Goal: Transaction & Acquisition: Purchase product/service

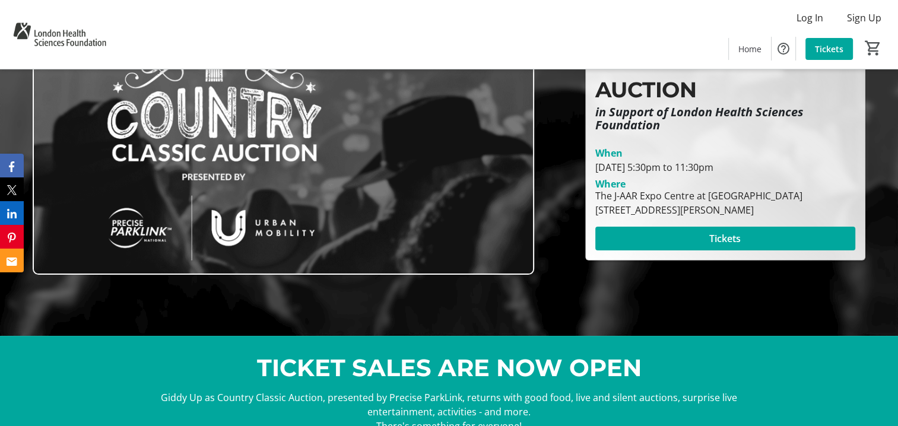
scroll to position [119, 0]
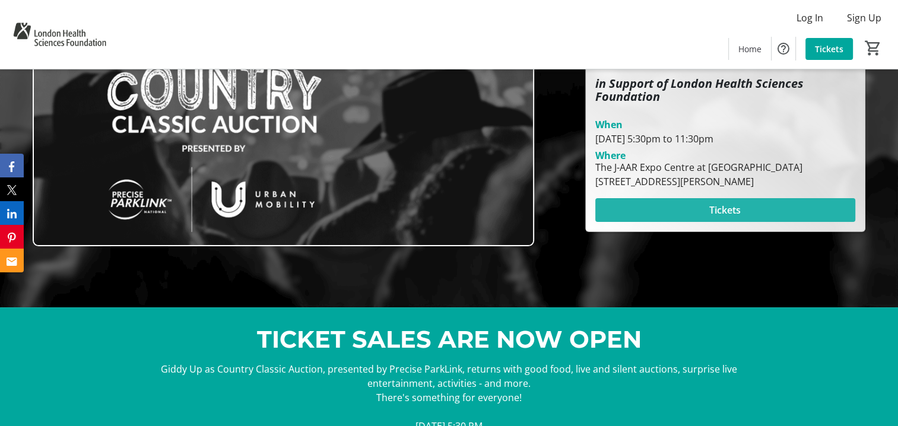
click at [725, 209] on span "Tickets" at bounding box center [724, 210] width 31 height 14
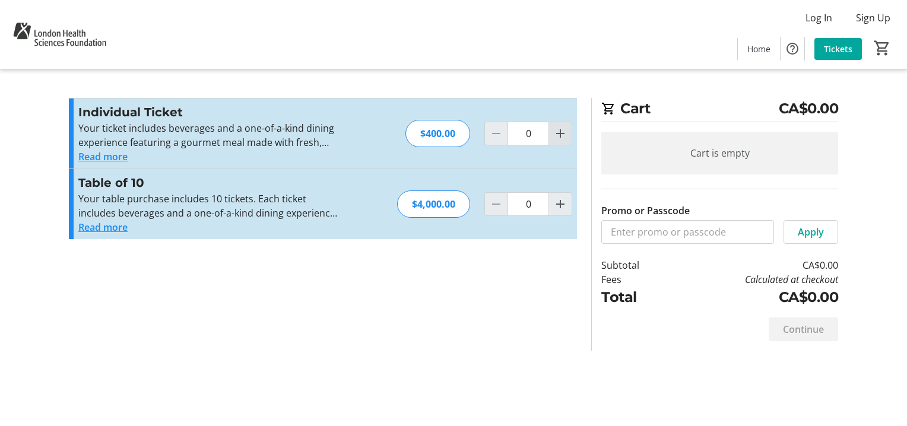
click at [566, 135] on mat-icon "Increment by one" at bounding box center [560, 133] width 14 height 14
type input "1"
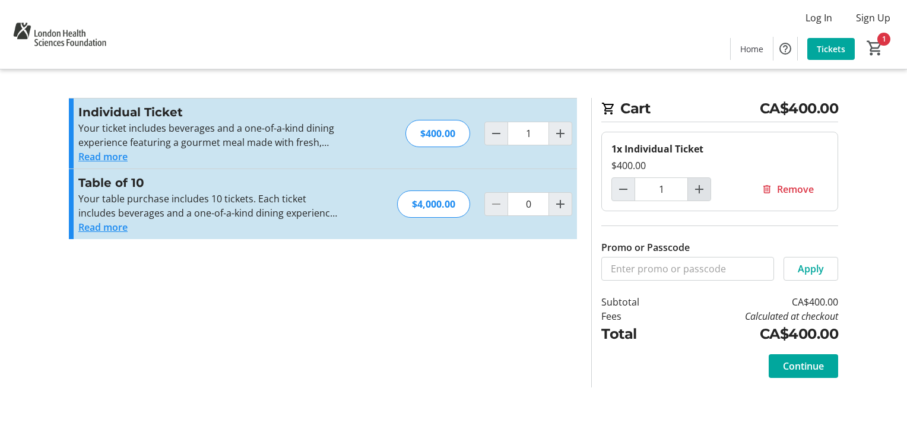
click at [700, 190] on mat-icon "Increment by one" at bounding box center [699, 189] width 14 height 14
type input "2"
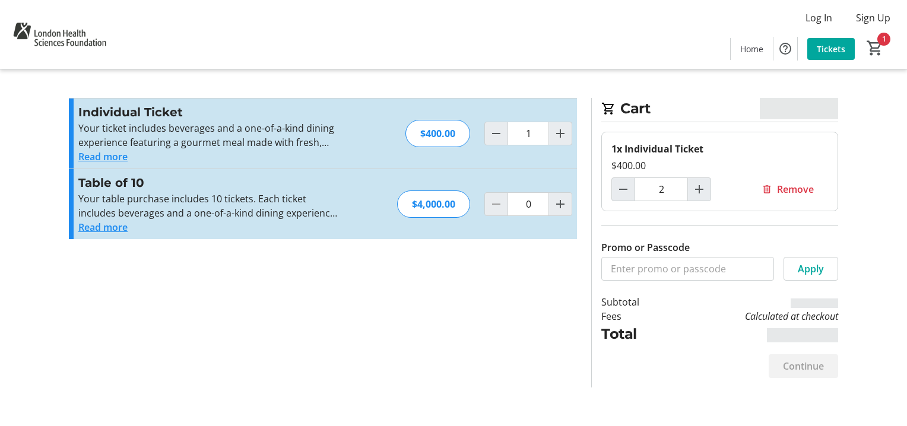
type input "2"
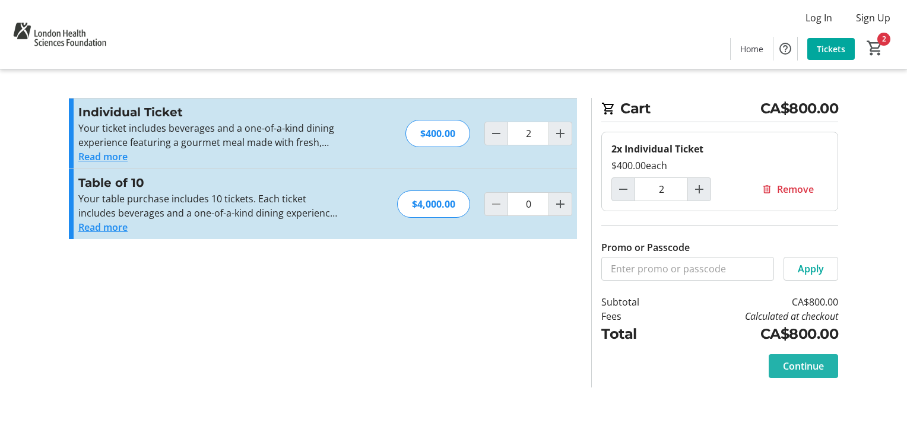
click at [801, 368] on span "Continue" at bounding box center [803, 366] width 41 height 14
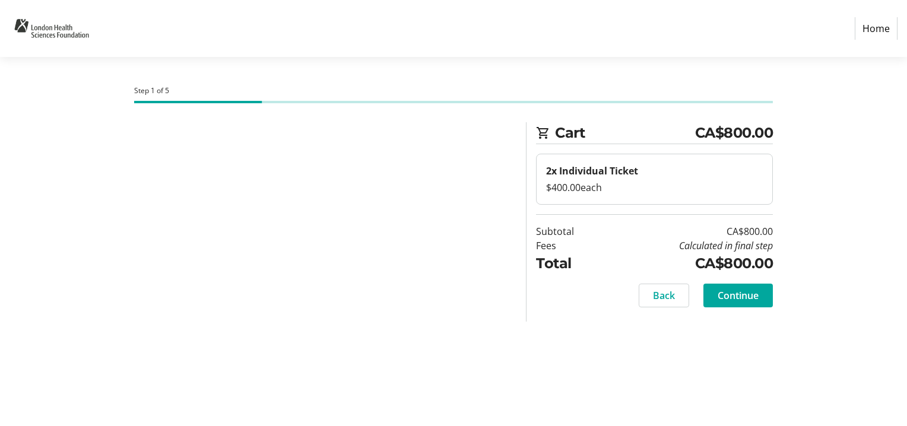
select select "CA"
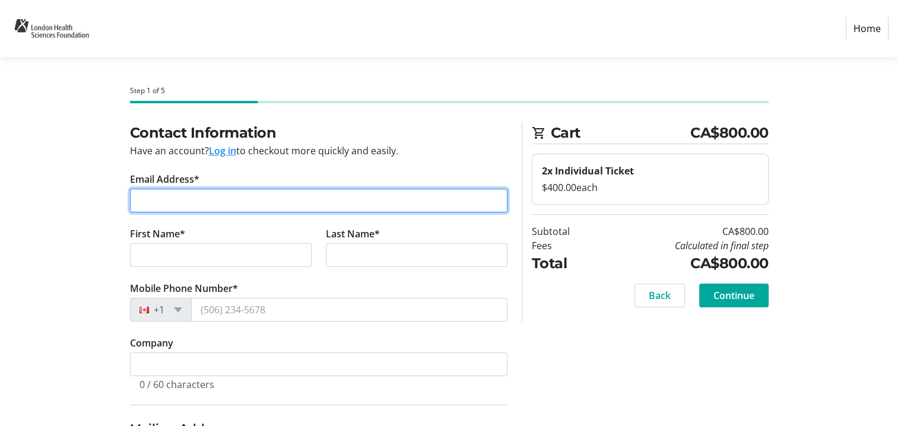
click at [178, 194] on input "Email Address*" at bounding box center [318, 201] width 377 height 24
type input "[PERSON_NAME][EMAIL_ADDRESS][PERSON_NAME][DOMAIN_NAME]"
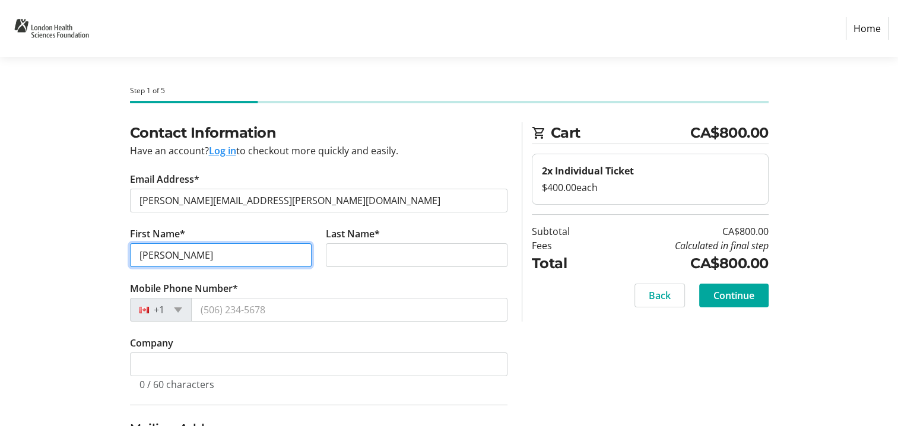
type input "[PERSON_NAME]"
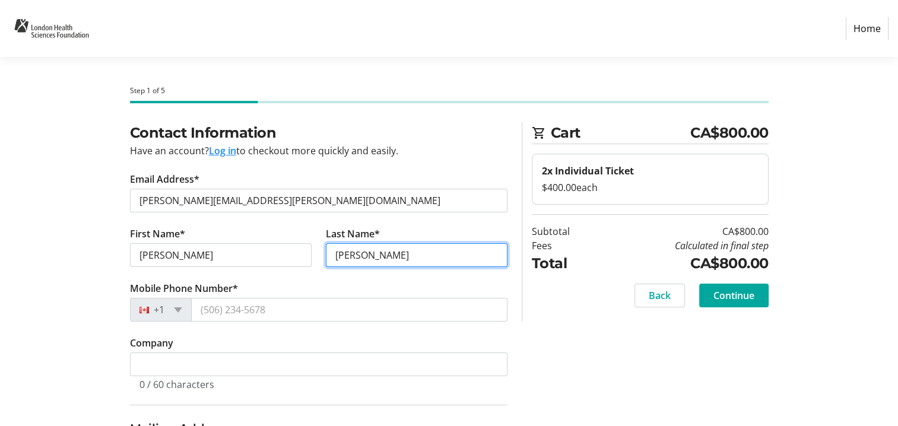
type input "[PERSON_NAME]"
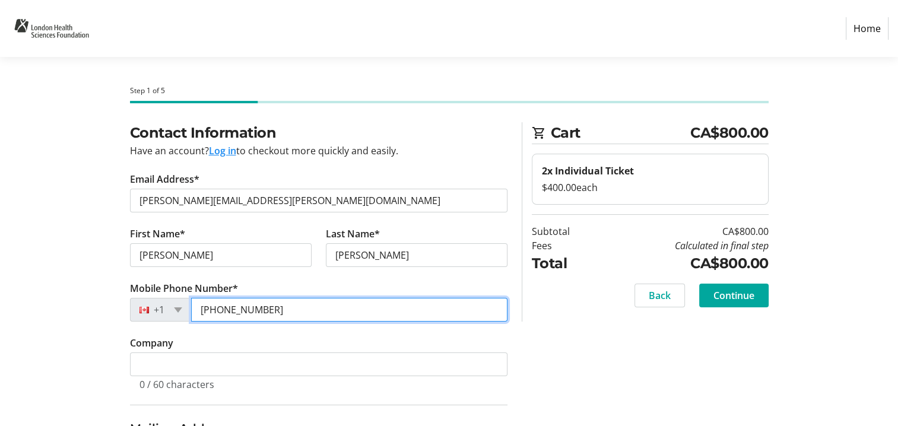
type input "[PHONE_NUMBER]"
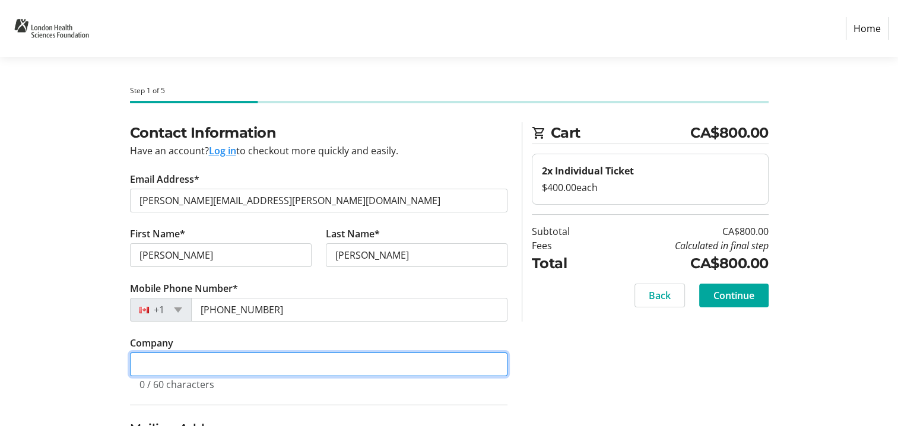
click at [190, 361] on input "Company" at bounding box center [318, 365] width 377 height 24
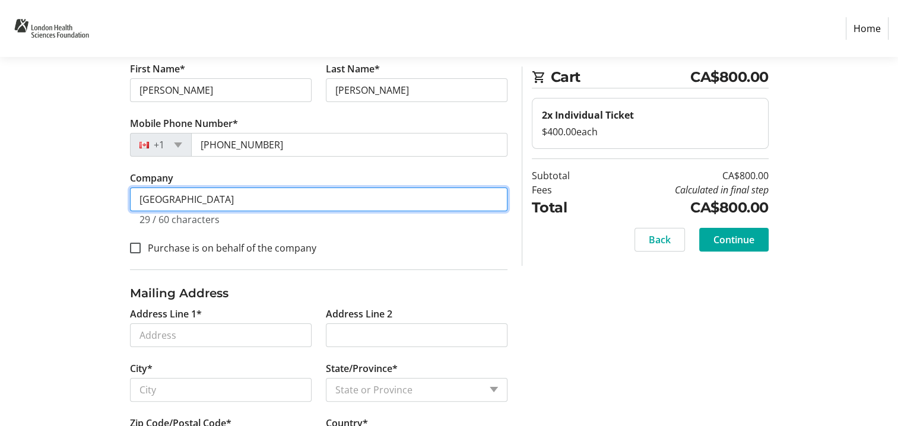
scroll to position [178, 0]
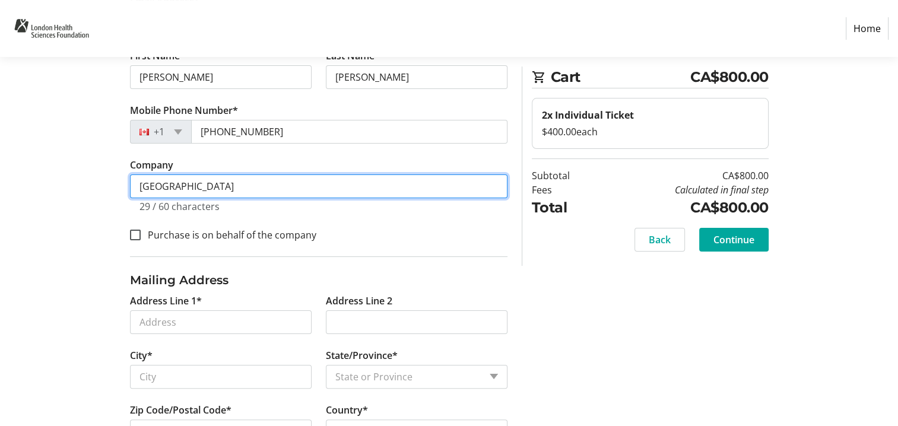
type input "[GEOGRAPHIC_DATA]"
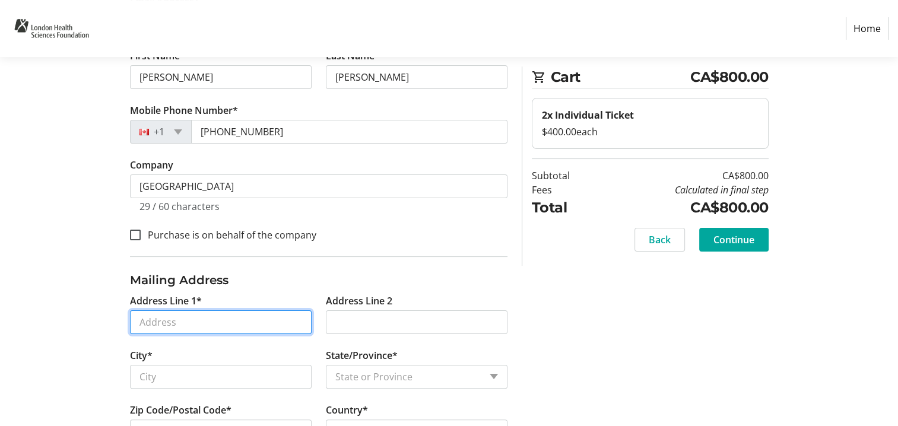
click at [243, 323] on input "Address Line 1*" at bounding box center [221, 322] width 182 height 24
type input "[STREET_ADDRESS]"
type input "[GEOGRAPHIC_DATA]"
select select "ON"
type input "N6A 5W9"
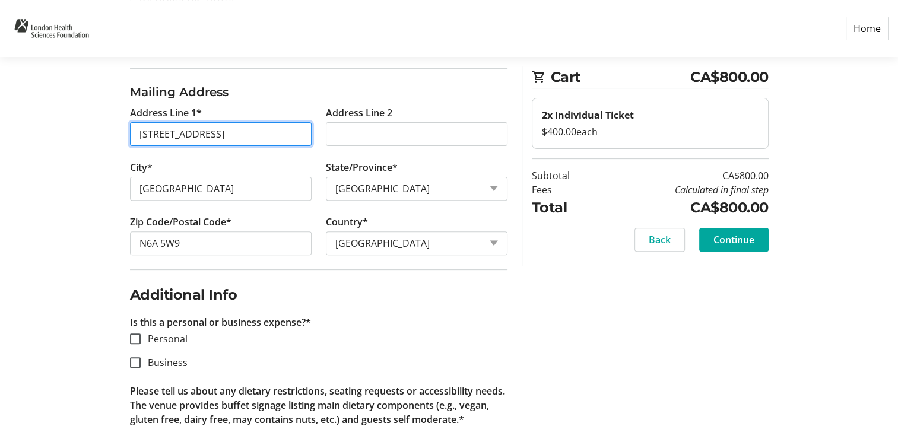
scroll to position [415, 0]
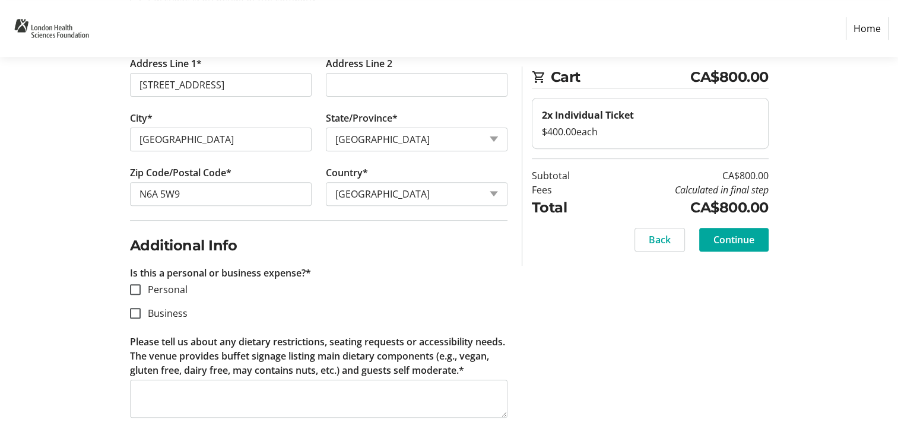
click at [407, 272] on p "Is this a personal or business expense?*" at bounding box center [318, 273] width 377 height 14
click at [134, 285] on input "Personal" at bounding box center [135, 289] width 11 height 11
checkbox input "true"
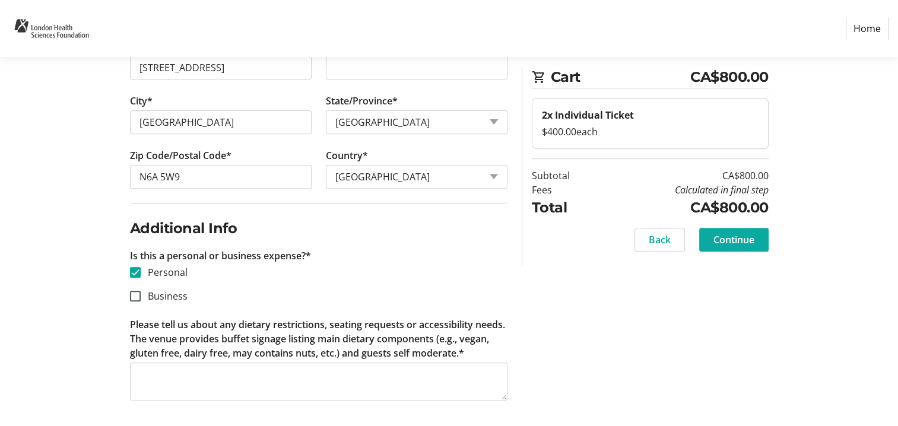
click at [741, 245] on span "Continue" at bounding box center [733, 240] width 41 height 14
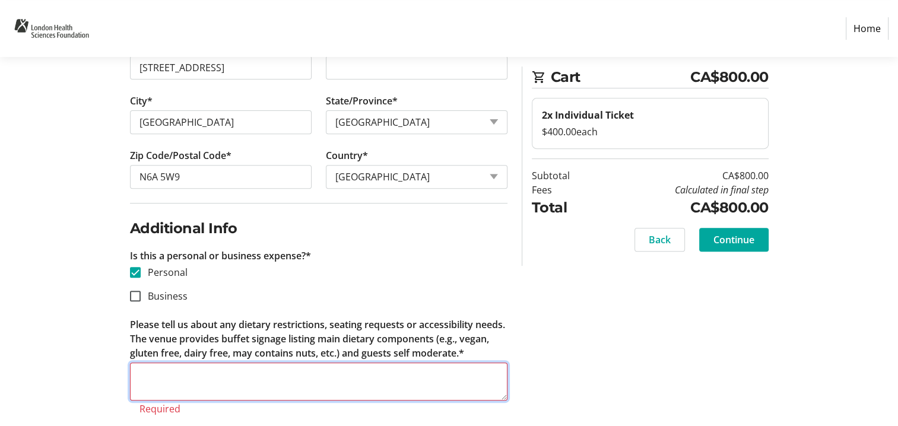
click at [199, 388] on textarea "Please tell us about any dietary restrictions, seating requests or accessibilit…" at bounding box center [318, 382] width 377 height 38
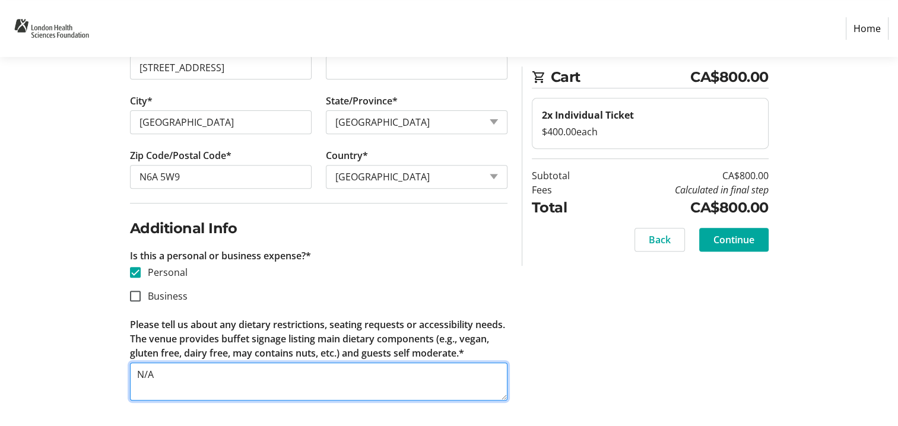
type textarea "N/A"
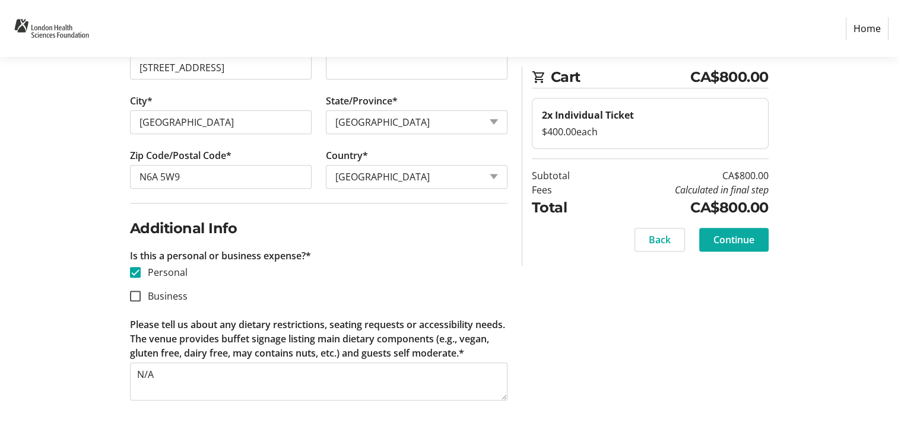
drag, startPoint x: 745, startPoint y: 223, endPoint x: 744, endPoint y: 237, distance: 13.7
click at [745, 226] on section "Cart CA$800.00 2x Individual Ticket $400.00 each Subtotal CA$800.00 Fees Calcul…" at bounding box center [650, 165] width 237 height 199
click at [743, 237] on span "Continue" at bounding box center [733, 240] width 41 height 14
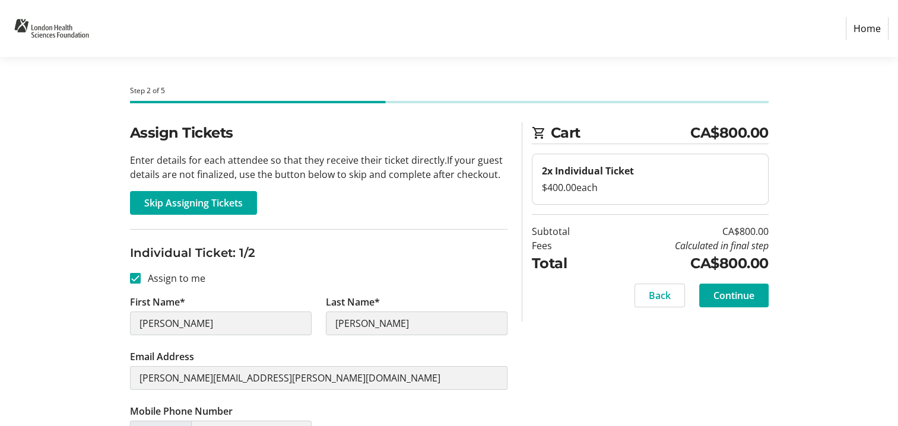
click at [214, 204] on span "Skip Assigning Tickets" at bounding box center [193, 203] width 99 height 14
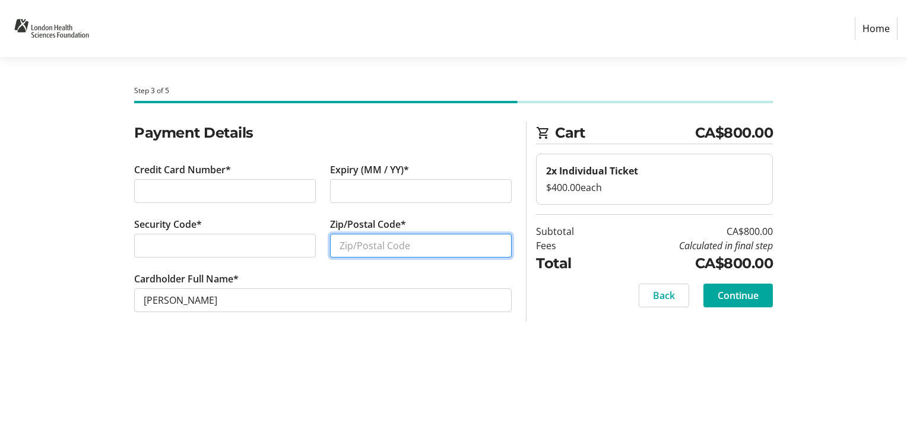
click at [396, 245] on input "Zip/Postal Code*" at bounding box center [421, 246] width 182 height 24
type input "N"
type input "N3H 3J9"
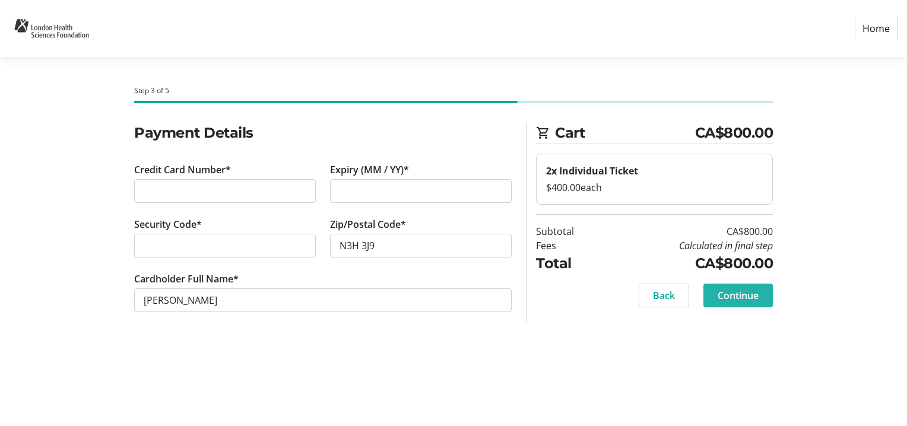
click at [735, 297] on span "Continue" at bounding box center [737, 295] width 41 height 14
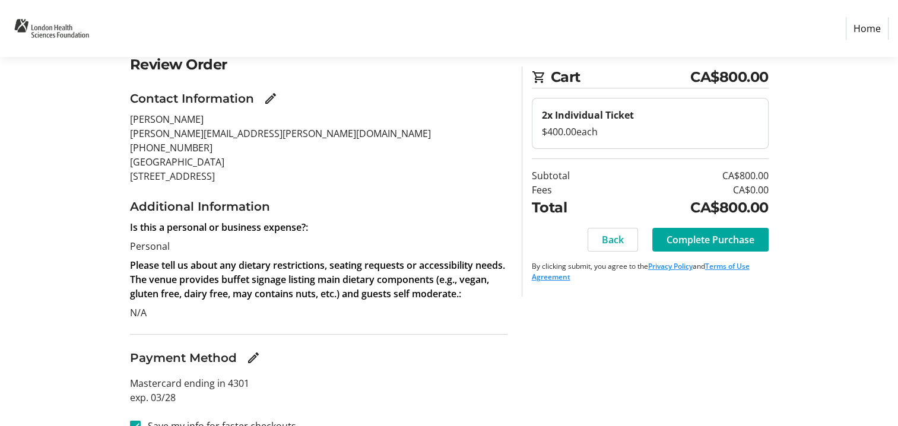
scroll to position [89, 0]
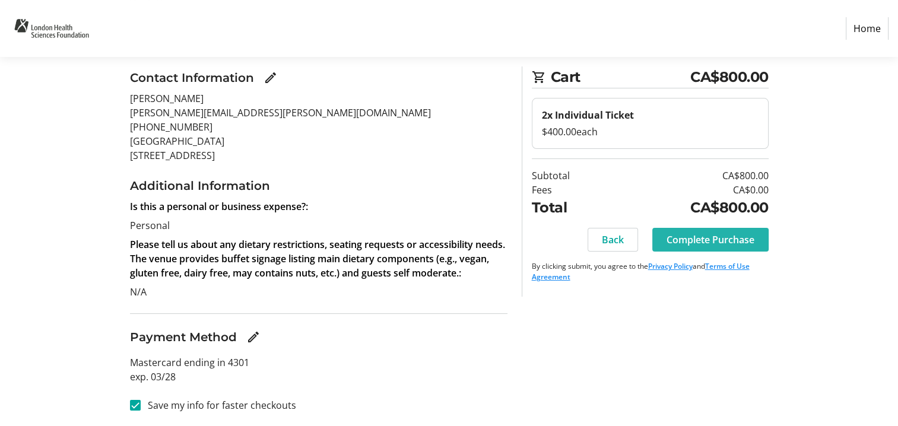
click at [726, 241] on span "Complete Purchase" at bounding box center [710, 240] width 88 height 14
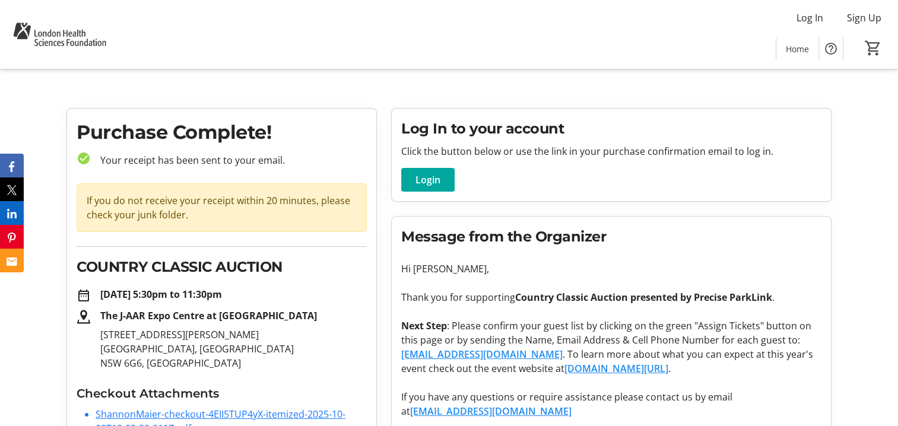
scroll to position [69, 0]
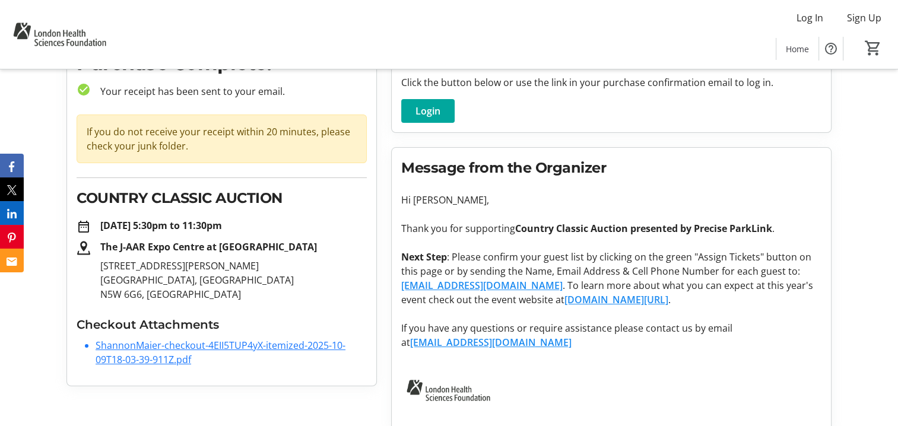
click at [201, 346] on link "ShannonMaier-checkout-4EII5TUP4yX-itemized-2025-10-09T18-03-39-911Z.pdf" at bounding box center [221, 352] width 250 height 27
